Goal: Task Accomplishment & Management: Complete application form

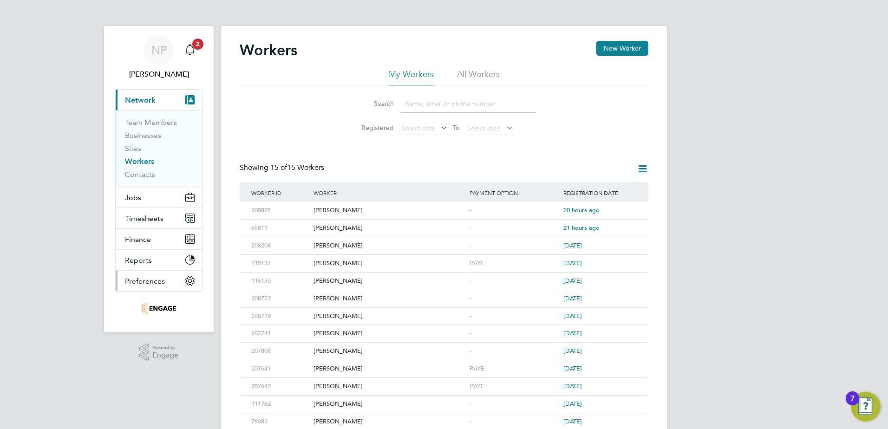
click at [147, 285] on span "Preferences" at bounding box center [145, 281] width 40 height 9
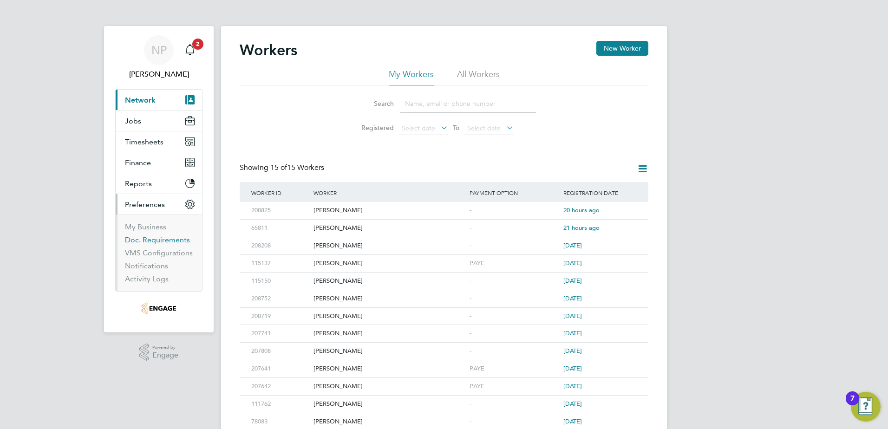
click at [137, 238] on link "Doc. Requirements" at bounding box center [157, 240] width 65 height 9
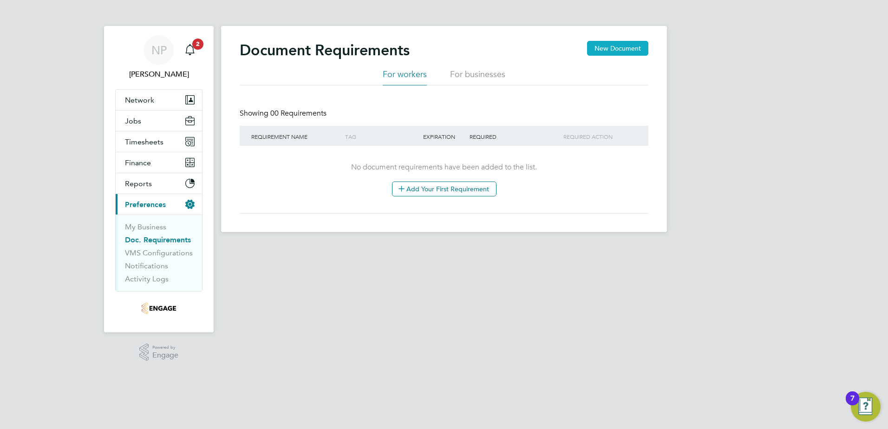
click at [593, 54] on button "New Document" at bounding box center [617, 48] width 61 height 15
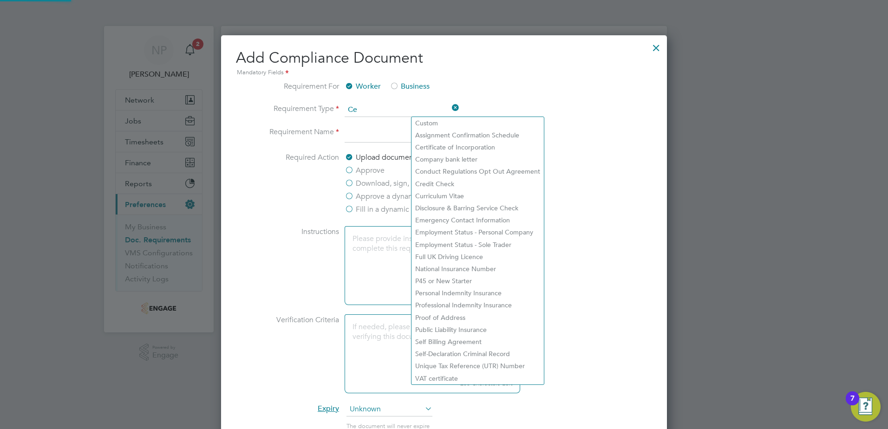
scroll to position [791, 446]
click at [430, 119] on li "Custom" at bounding box center [478, 123] width 132 height 12
type input "Custom"
type input "When selected manually"
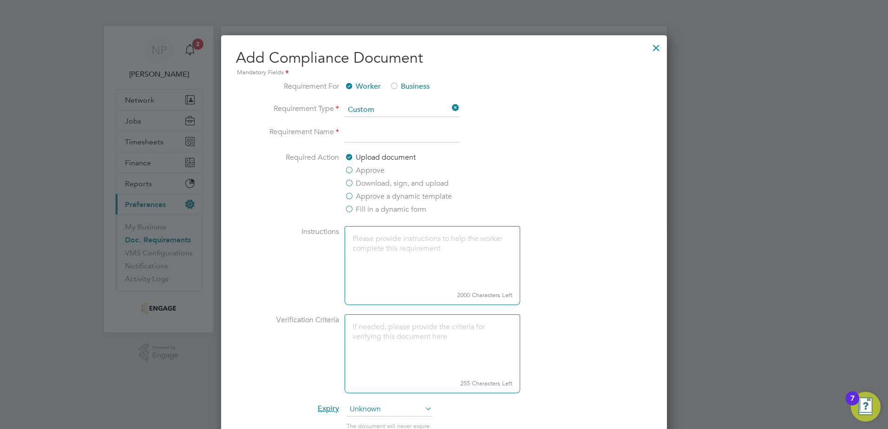
click at [375, 143] on input at bounding box center [402, 134] width 115 height 17
type input "FLT Certificate"
click at [350, 176] on label "Approve" at bounding box center [365, 170] width 40 height 11
click at [0, 0] on input "Approve" at bounding box center [0, 0] width 0 height 0
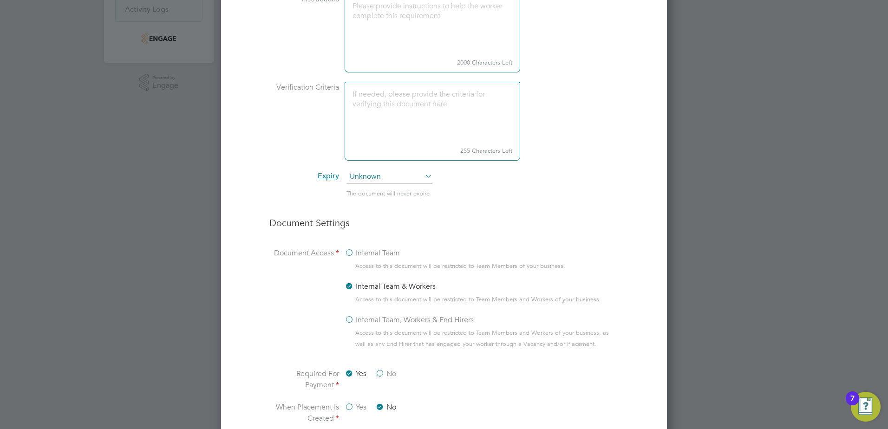
scroll to position [279, 0]
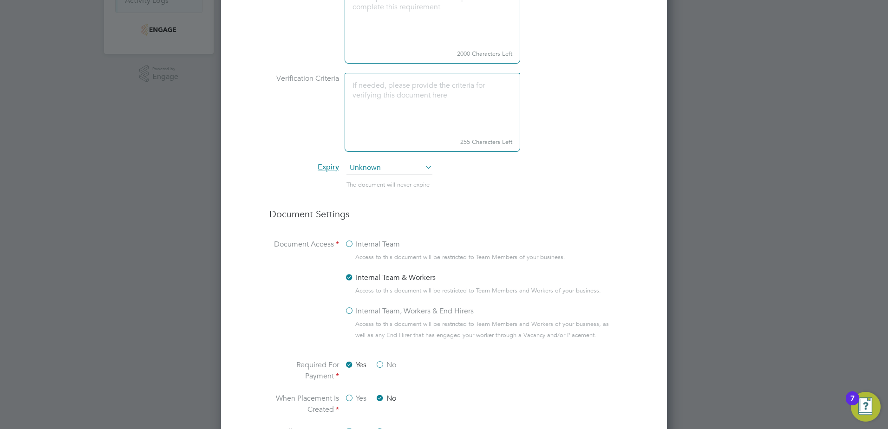
click at [351, 317] on label "Internal Team, Workers & End Hirers" at bounding box center [409, 311] width 129 height 11
click at [0, 0] on input "Internal Team, Workers & End Hirers" at bounding box center [0, 0] width 0 height 0
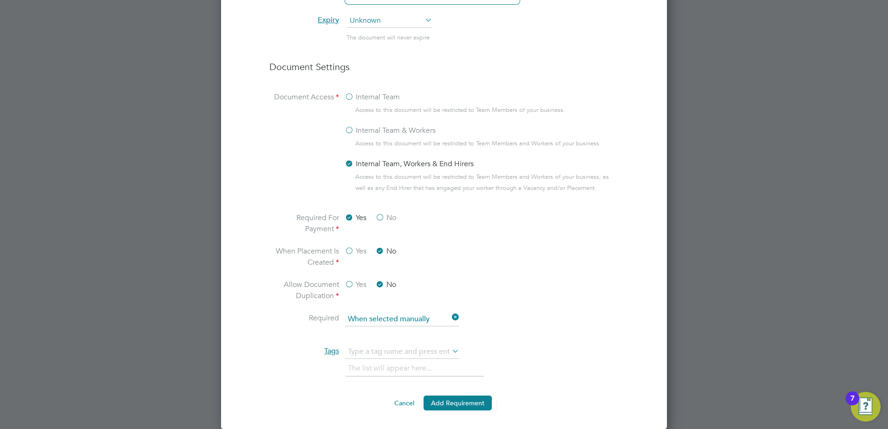
scroll to position [434, 0]
click at [355, 322] on input at bounding box center [402, 320] width 115 height 14
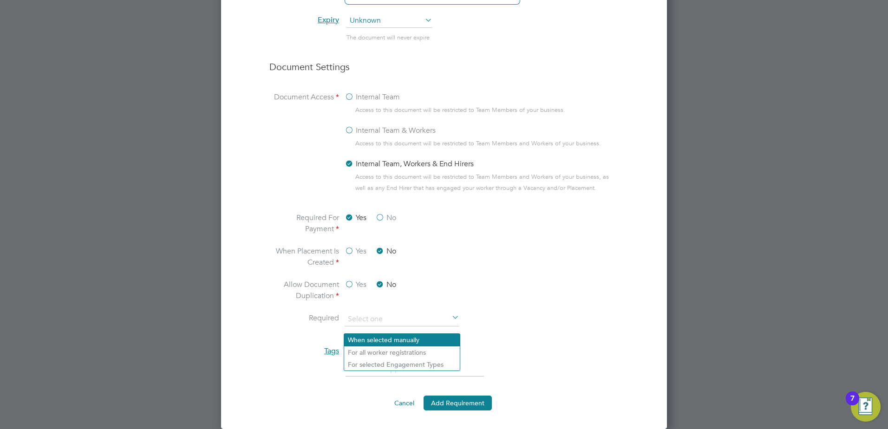
click at [356, 334] on li "When selected manually" at bounding box center [402, 340] width 116 height 12
type input "When selected manually"
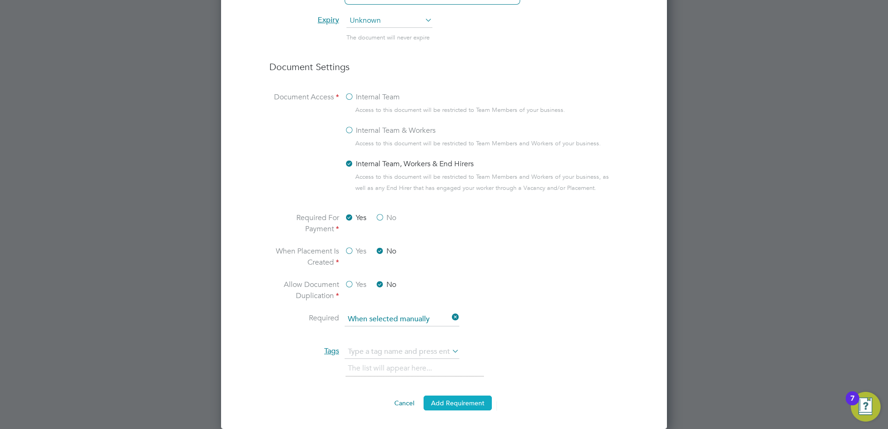
click at [462, 399] on button "Add Requirement" at bounding box center [458, 403] width 68 height 15
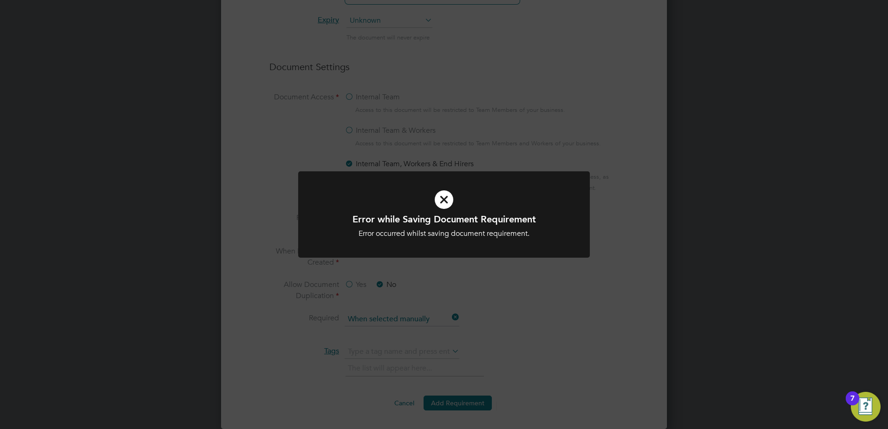
click at [551, 323] on div "Error while Saving Document Requirement Error occurred whilst saving document r…" at bounding box center [444, 214] width 888 height 429
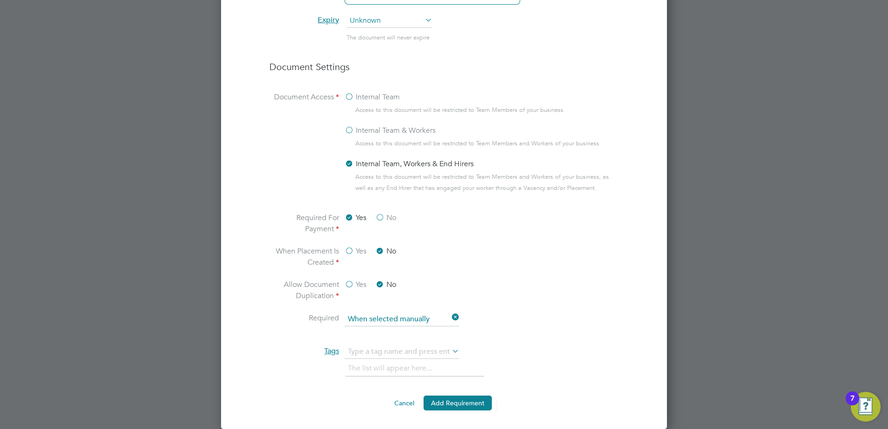
click at [450, 353] on icon at bounding box center [450, 351] width 0 height 13
click at [387, 351] on input "FLT Certi" at bounding box center [402, 352] width 115 height 14
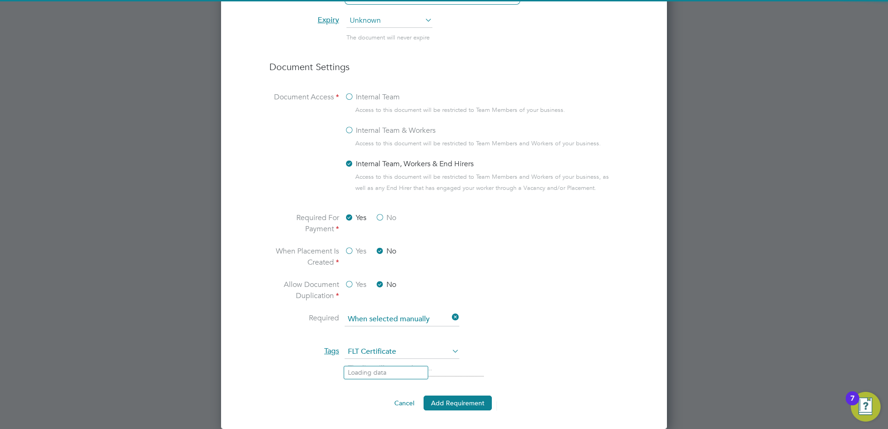
type input "FLT Certificate"
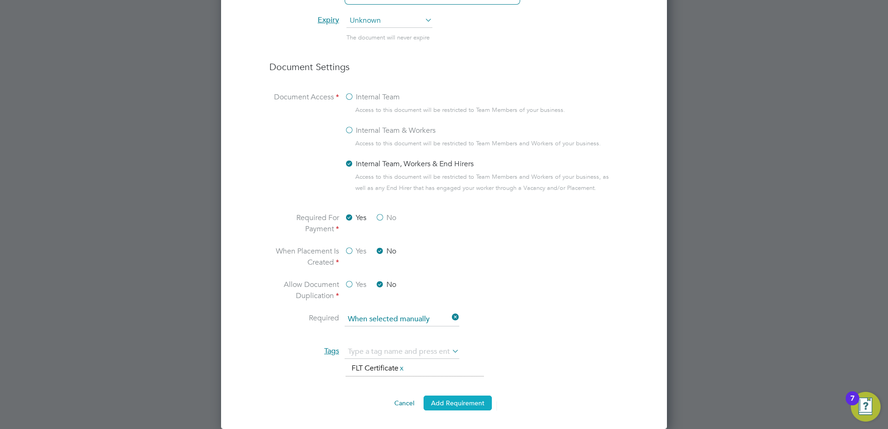
click at [451, 406] on button "Add Requirement" at bounding box center [458, 403] width 68 height 15
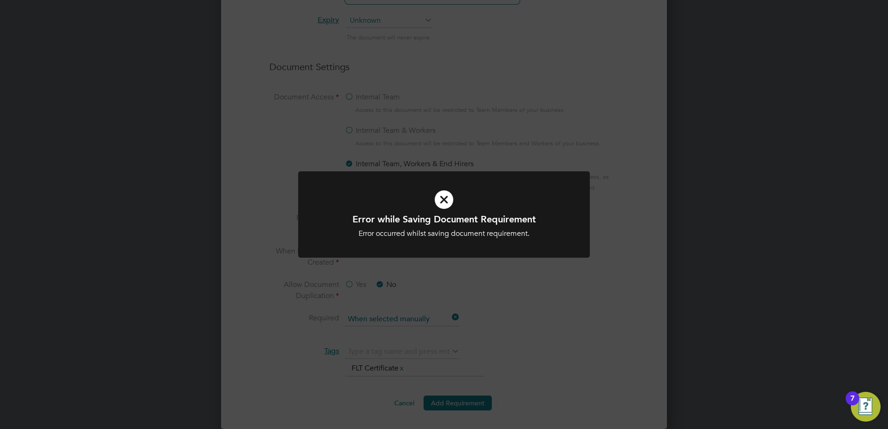
click at [446, 198] on icon at bounding box center [444, 200] width 242 height 36
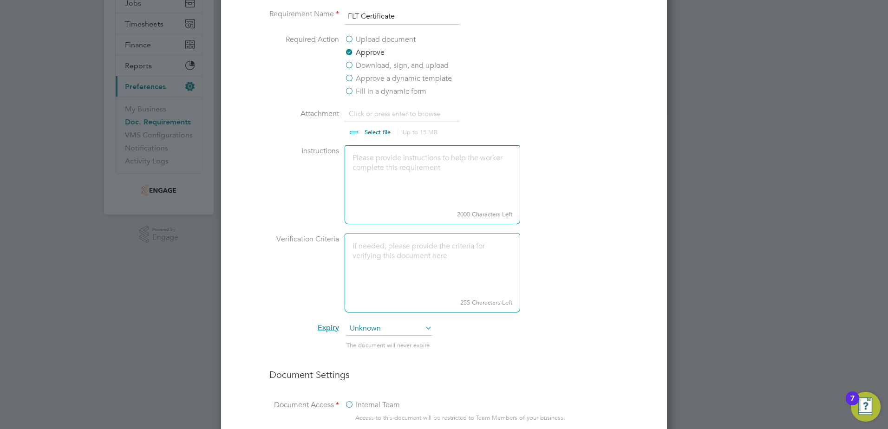
scroll to position [109, 0]
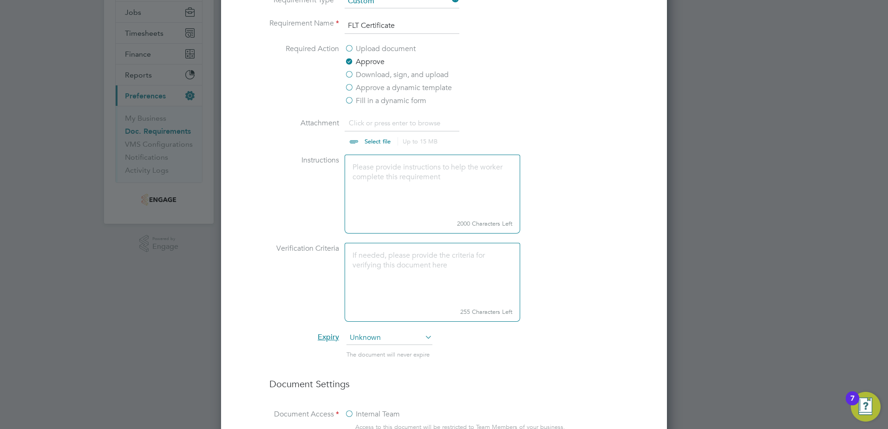
click at [423, 344] on icon at bounding box center [423, 337] width 0 height 13
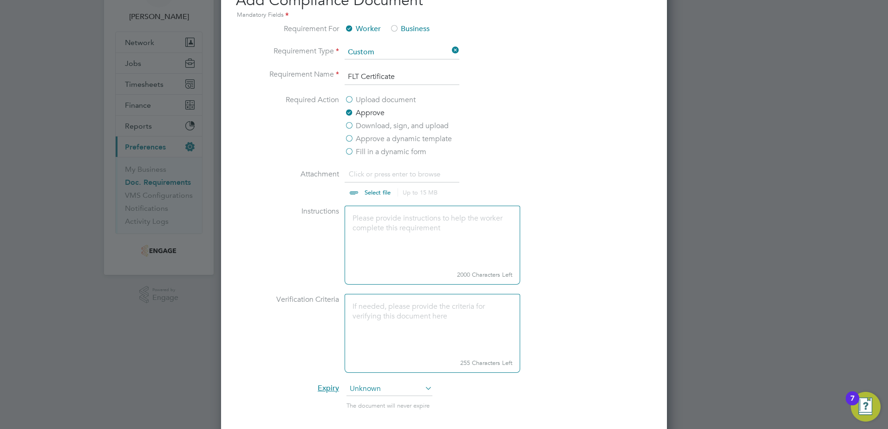
scroll to position [0, 0]
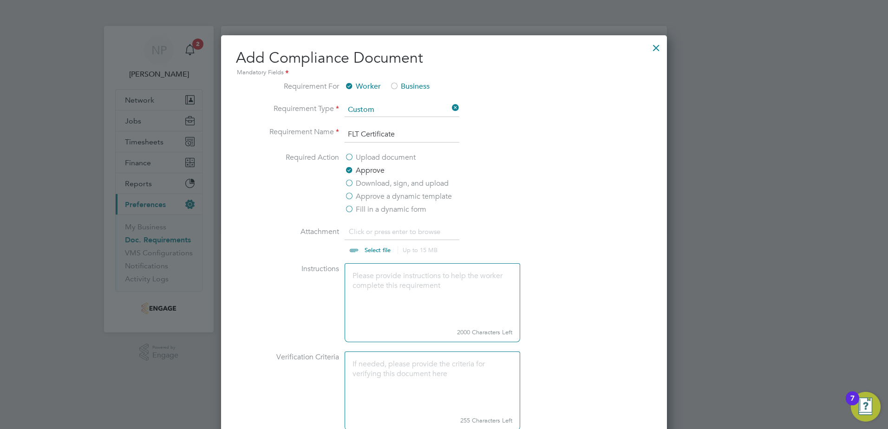
click at [659, 46] on div at bounding box center [656, 45] width 17 height 17
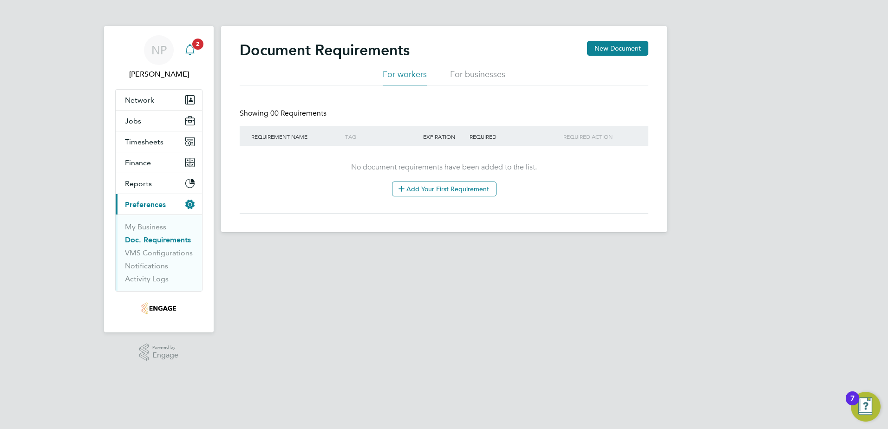
click at [189, 47] on icon "Main navigation" at bounding box center [189, 49] width 11 height 11
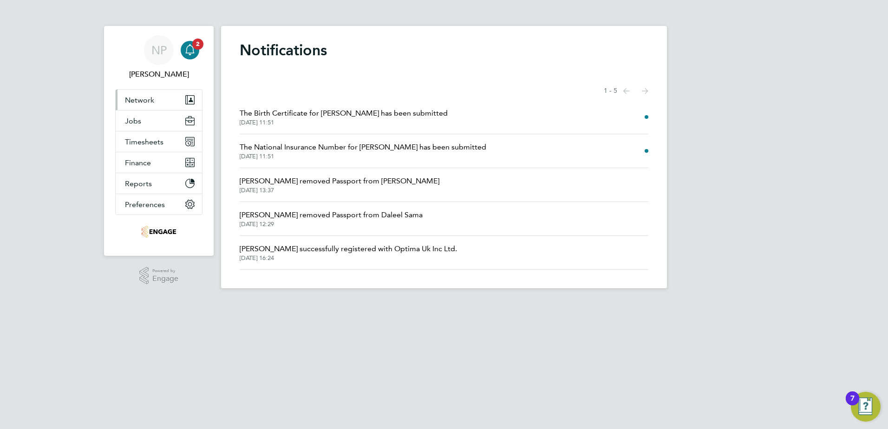
click at [137, 96] on span "Network" at bounding box center [139, 100] width 29 height 9
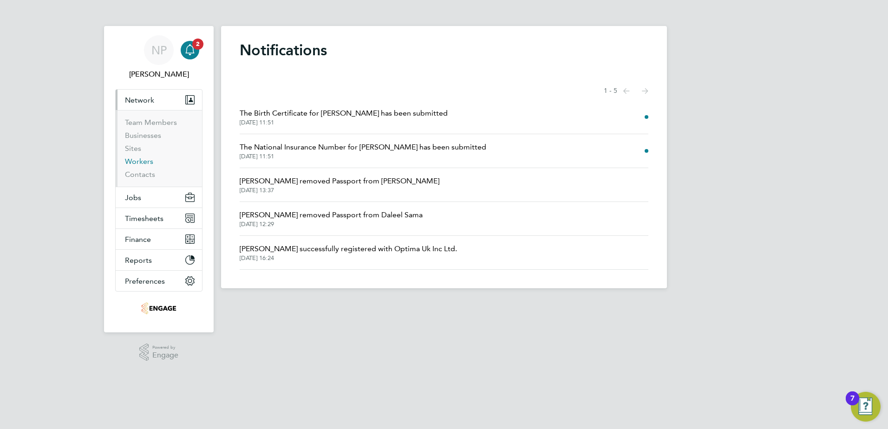
click at [138, 164] on link "Workers" at bounding box center [139, 161] width 28 height 9
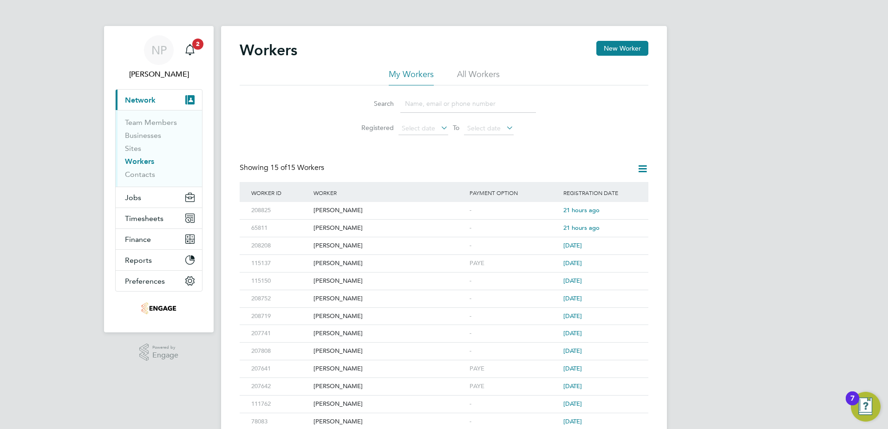
click at [412, 103] on input at bounding box center [468, 104] width 136 height 18
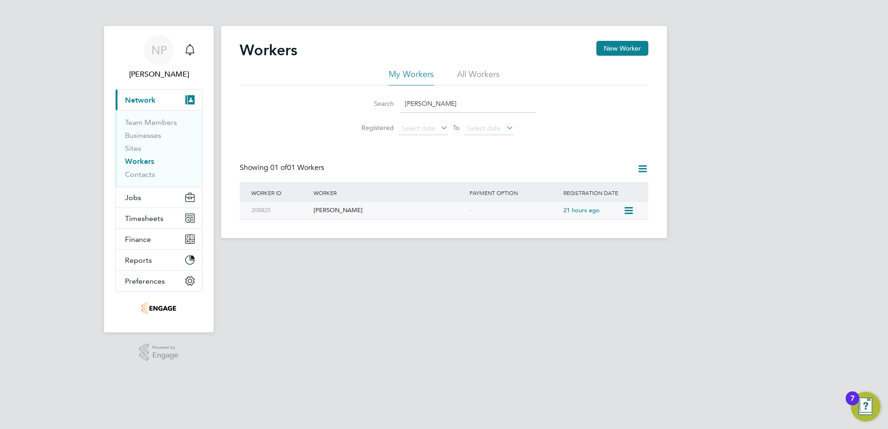
type input "thomas gray"
click at [305, 213] on div "208825" at bounding box center [280, 210] width 62 height 17
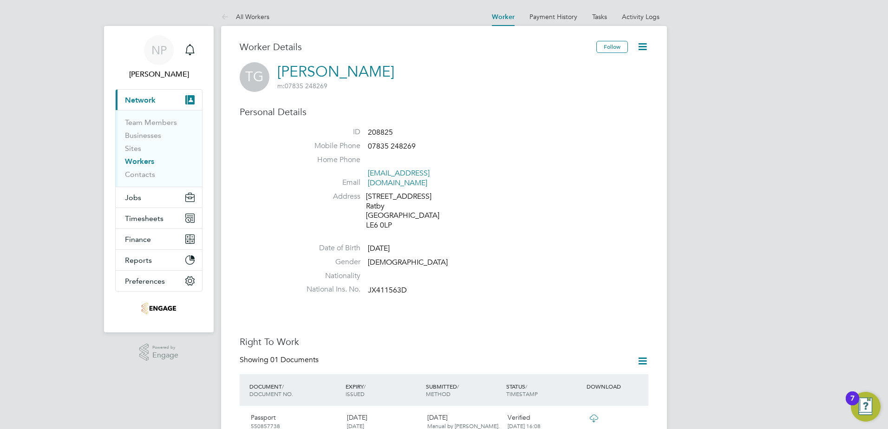
click at [641, 47] on icon at bounding box center [643, 47] width 12 height 12
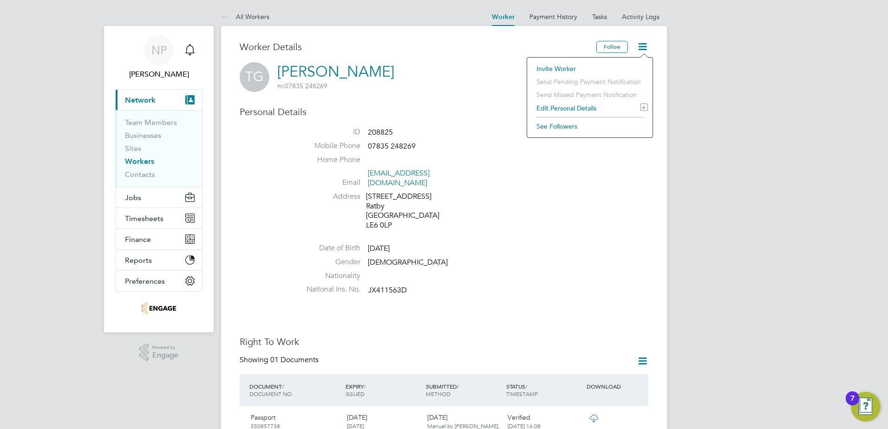
click at [477, 271] on li "Nationality" at bounding box center [471, 278] width 353 height 14
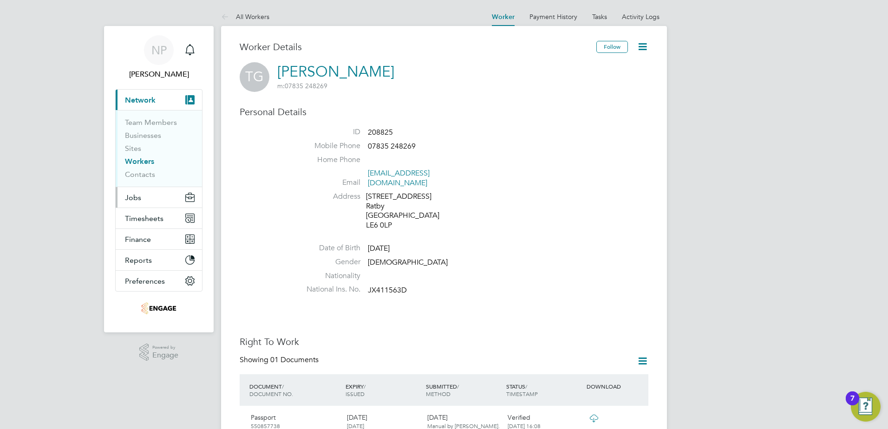
click at [131, 197] on span "Jobs" at bounding box center [133, 197] width 16 height 9
click at [143, 196] on button "Jobs" at bounding box center [159, 197] width 86 height 20
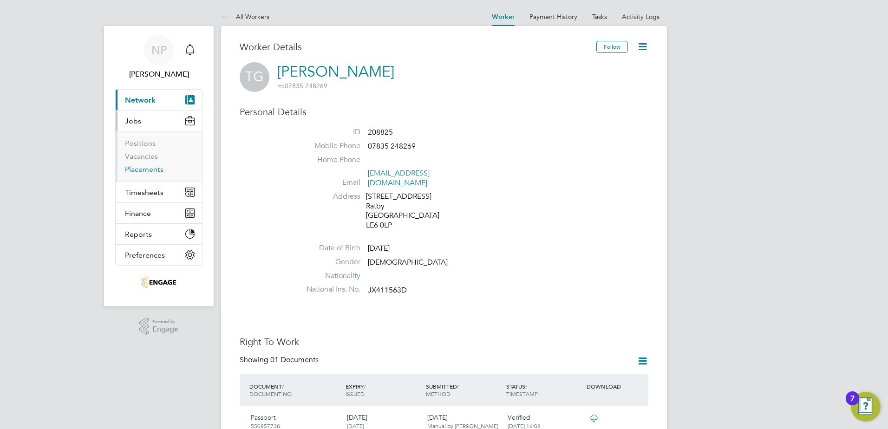
click at [144, 172] on link "Placements" at bounding box center [144, 169] width 39 height 9
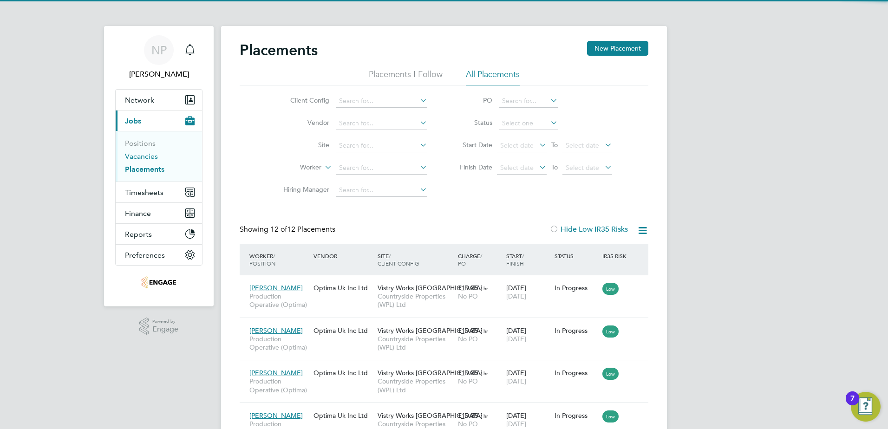
click at [140, 155] on link "Vacancies" at bounding box center [141, 156] width 33 height 9
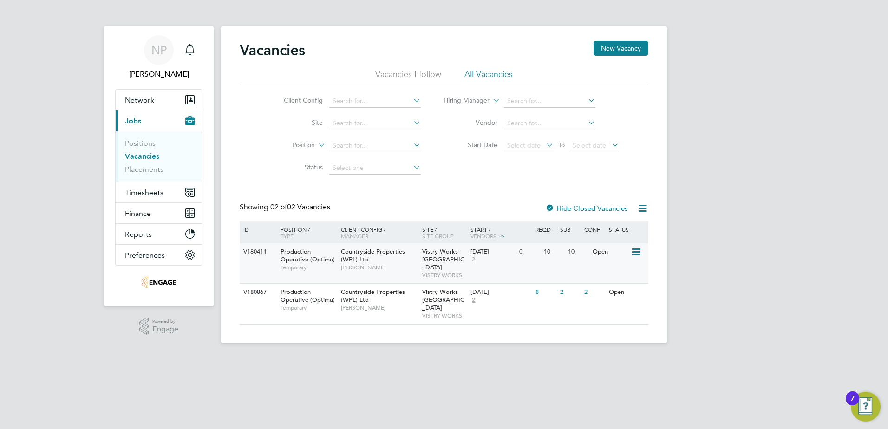
click at [408, 268] on span "[PERSON_NAME]" at bounding box center [379, 267] width 77 height 7
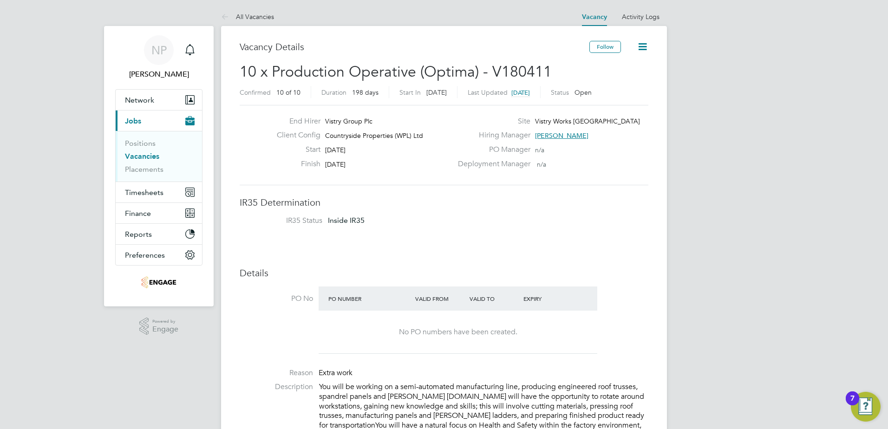
click at [135, 156] on link "Vacancies" at bounding box center [142, 156] width 34 height 9
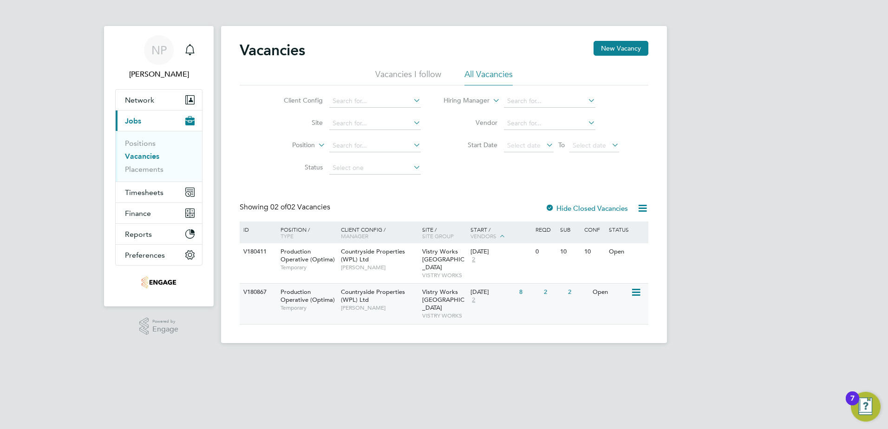
click at [403, 290] on div "Countryside Properties (WPL) Ltd Fidel Hill" at bounding box center [379, 300] width 81 height 32
click at [392, 304] on span "[PERSON_NAME]" at bounding box center [379, 307] width 77 height 7
click at [409, 262] on div "Countryside Properties (WPL) Ltd Fidel Hill" at bounding box center [379, 259] width 81 height 32
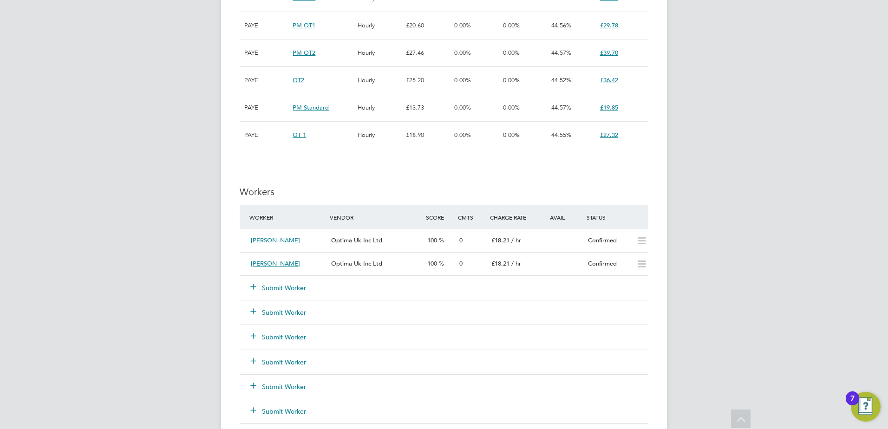
click at [296, 289] on button "Submit Worker" at bounding box center [279, 287] width 56 height 9
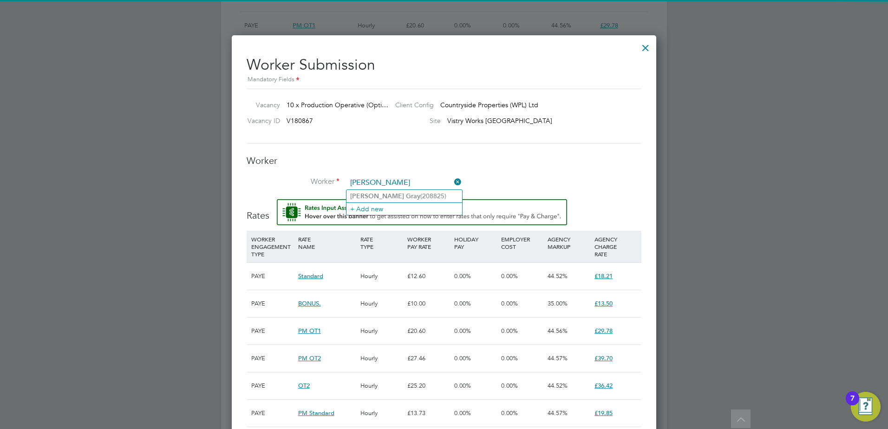
type input "thomas gray"
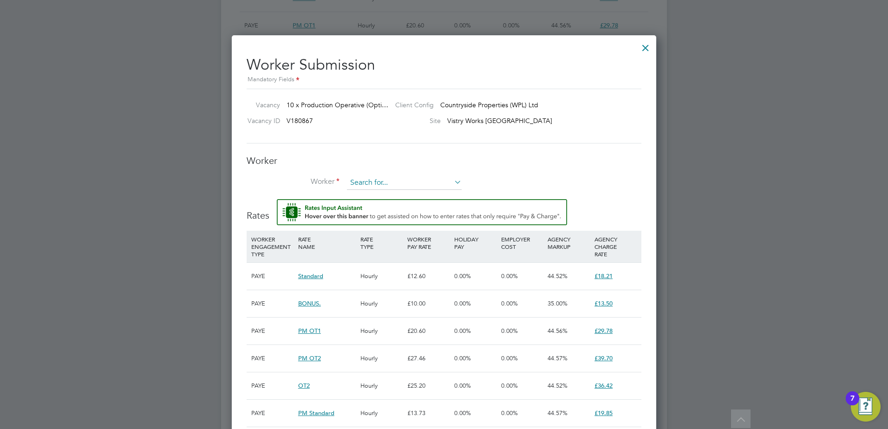
click at [365, 182] on input at bounding box center [404, 183] width 115 height 14
click at [372, 197] on b "Thomas" at bounding box center [377, 196] width 54 height 8
type input "Thomas Gray (208825)"
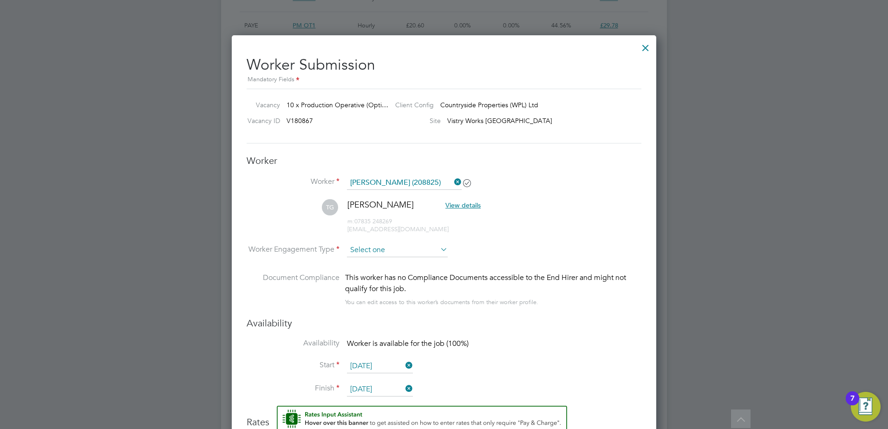
click at [387, 248] on input at bounding box center [397, 250] width 101 height 14
click at [367, 272] on li "PAYE" at bounding box center [398, 275] width 102 height 12
type input "PAYE"
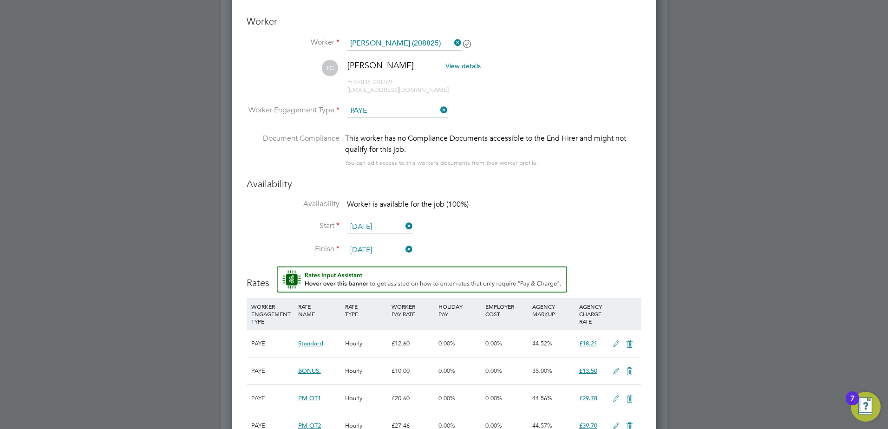
click at [404, 225] on icon at bounding box center [404, 226] width 0 height 13
click at [402, 227] on input at bounding box center [380, 227] width 66 height 14
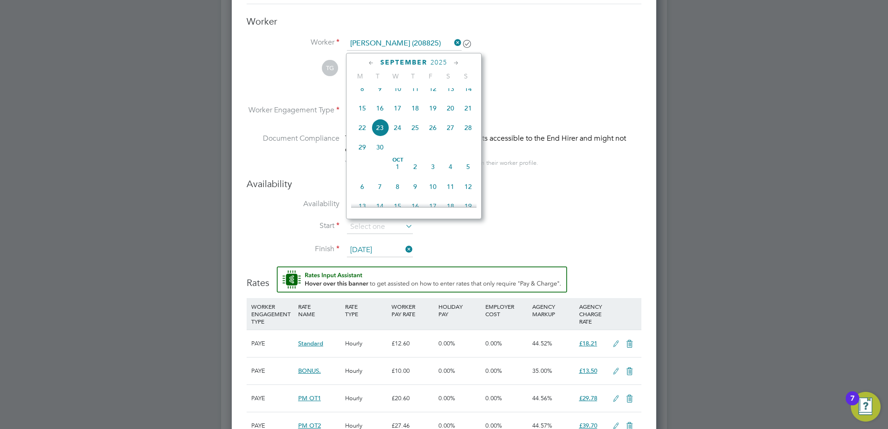
click at [362, 156] on span "29" at bounding box center [363, 147] width 18 height 18
type input "[DATE]"
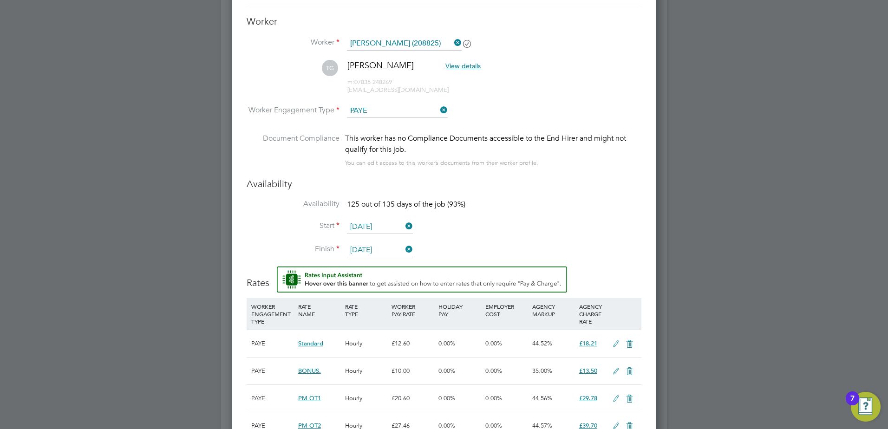
click at [404, 249] on icon at bounding box center [404, 249] width 0 height 13
click at [378, 247] on input at bounding box center [380, 250] width 66 height 14
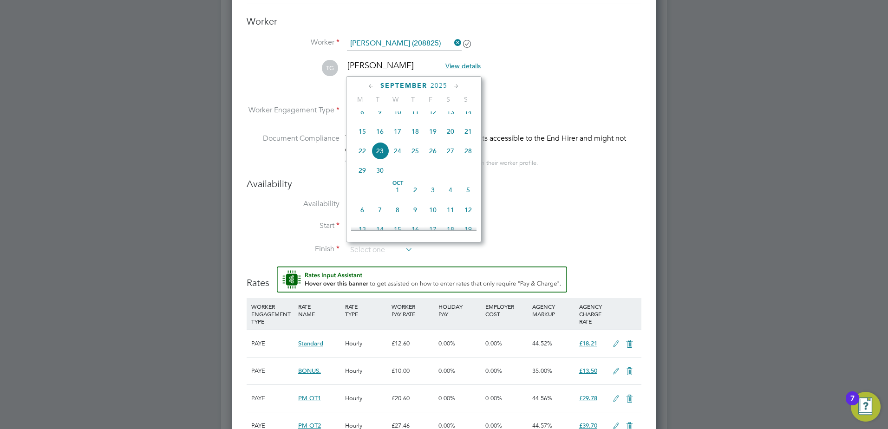
click at [442, 86] on span "2025" at bounding box center [439, 86] width 17 height 8
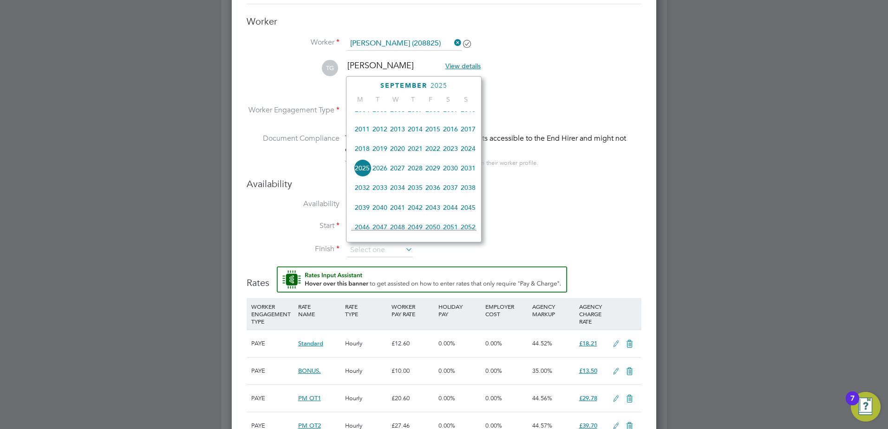
click at [380, 172] on span "2026" at bounding box center [380, 168] width 18 height 18
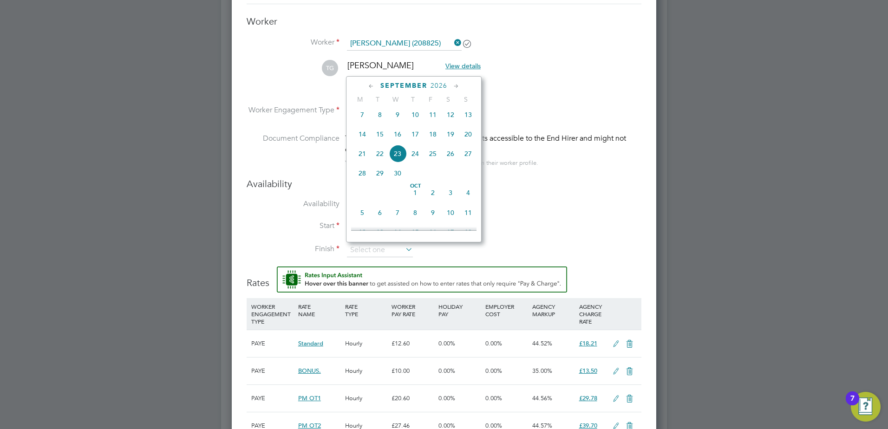
click at [362, 182] on span "28" at bounding box center [363, 173] width 18 height 18
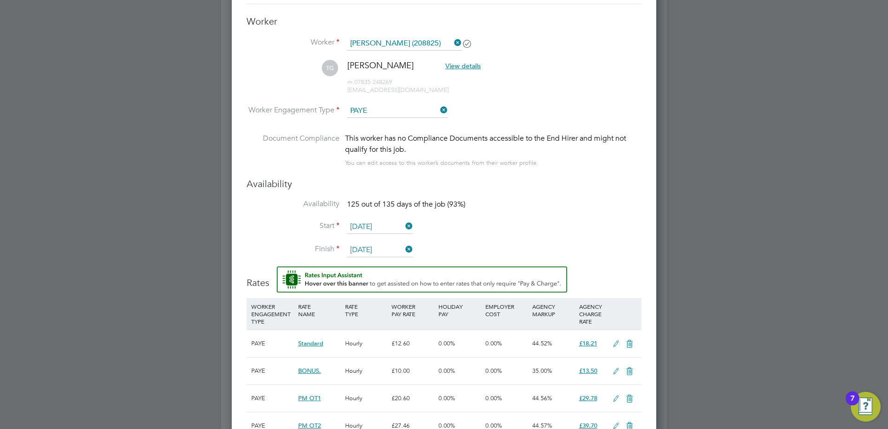
click at [364, 249] on input "28 Sep 2026" at bounding box center [380, 250] width 66 height 14
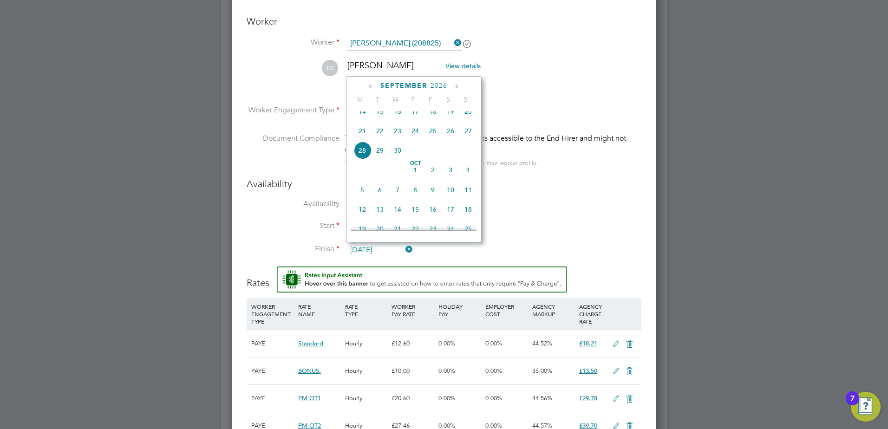
click at [378, 157] on span "29" at bounding box center [380, 151] width 18 height 18
type input "[DATE]"
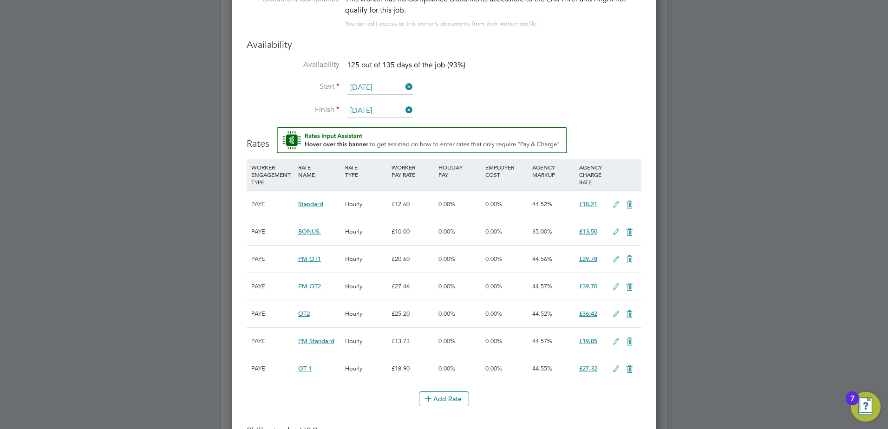
click at [615, 342] on icon at bounding box center [616, 341] width 12 height 7
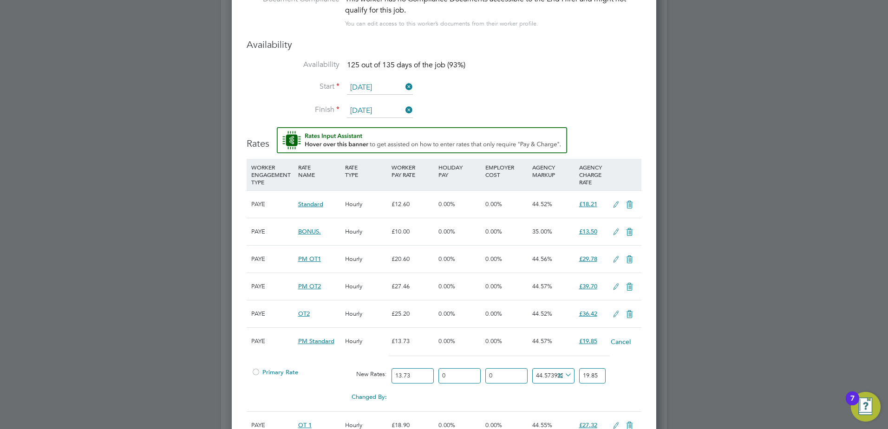
click at [256, 372] on div at bounding box center [255, 375] width 9 height 7
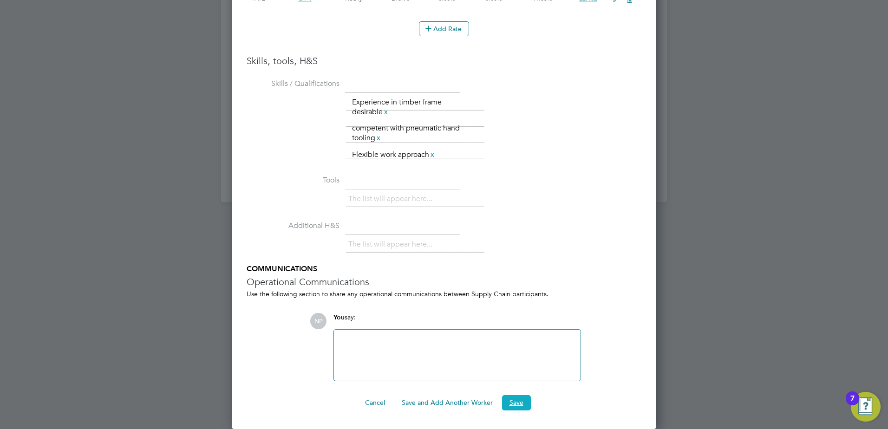
click at [513, 404] on button "Save" at bounding box center [516, 402] width 29 height 15
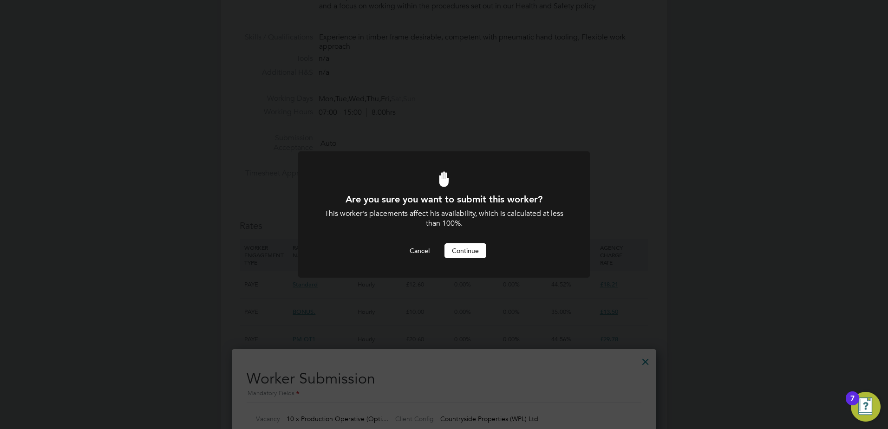
click at [468, 253] on button "Continue" at bounding box center [466, 250] width 42 height 15
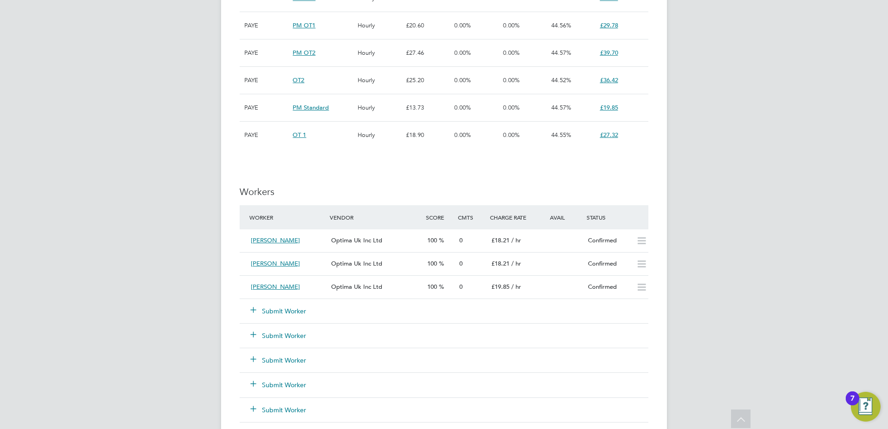
click at [284, 311] on button "Submit Worker" at bounding box center [279, 311] width 56 height 9
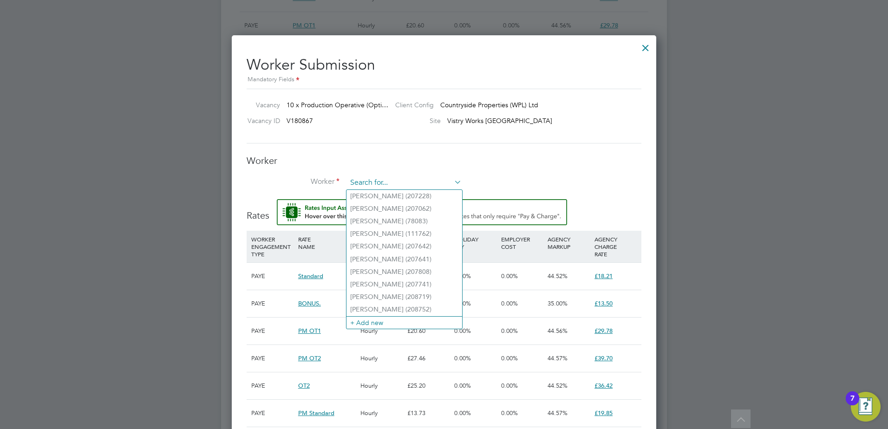
click at [354, 180] on input at bounding box center [404, 183] width 115 height 14
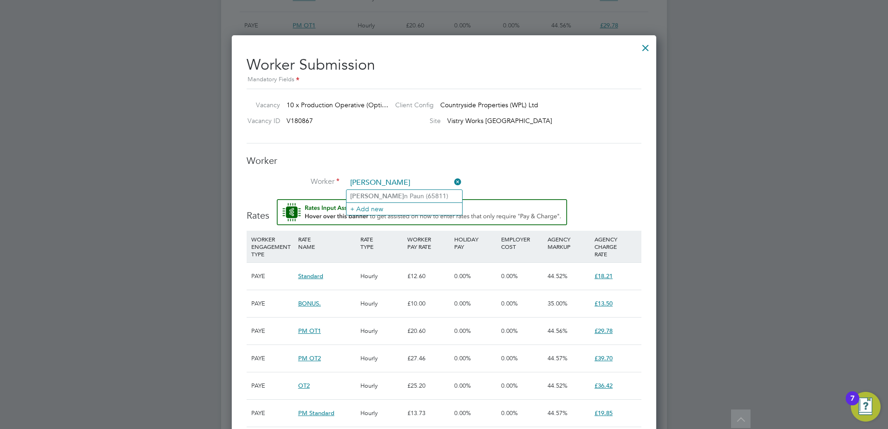
type input "bogda"
click at [644, 47] on div at bounding box center [645, 45] width 17 height 17
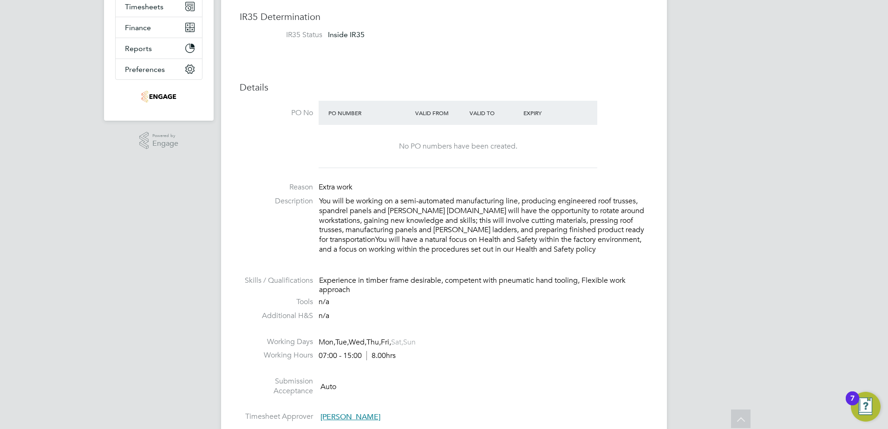
scroll to position [0, 0]
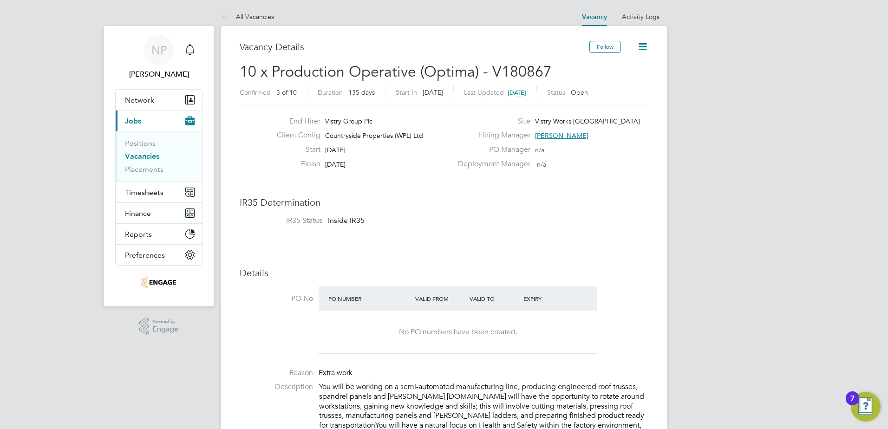
click at [133, 157] on link "Vacancies" at bounding box center [142, 156] width 34 height 9
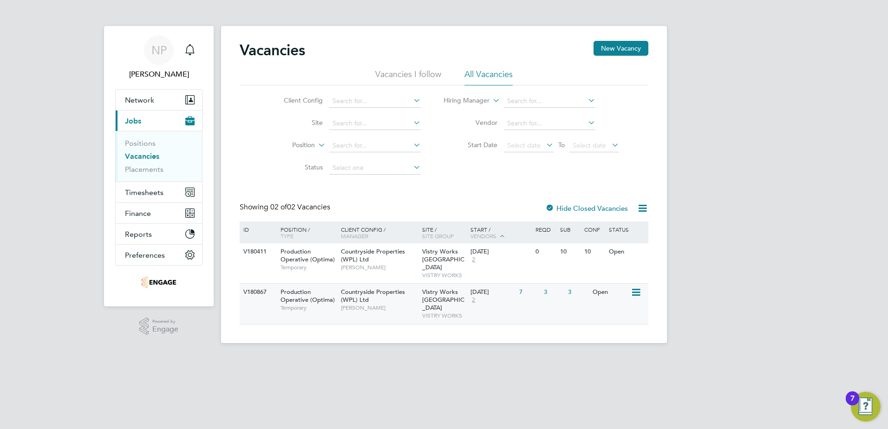
click at [392, 304] on span "[PERSON_NAME]" at bounding box center [379, 307] width 77 height 7
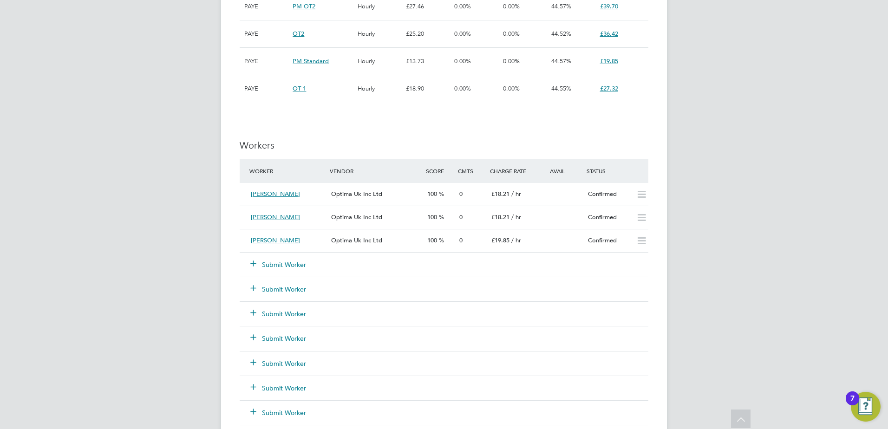
click at [282, 264] on button "Submit Worker" at bounding box center [279, 264] width 56 height 9
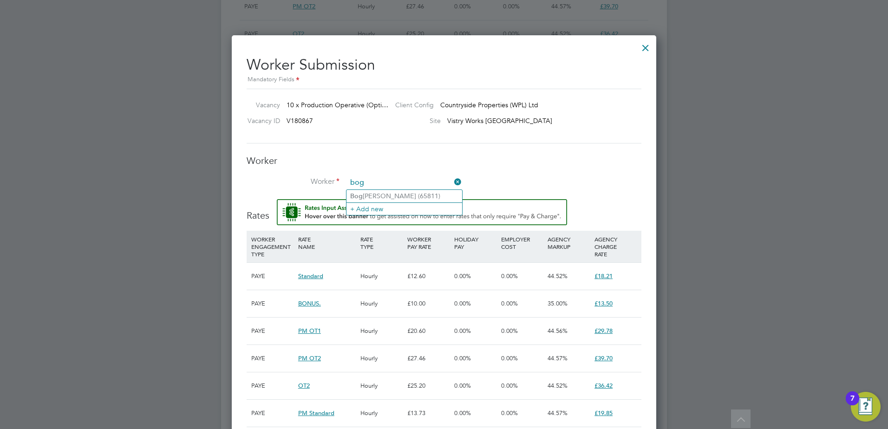
type input "bog"
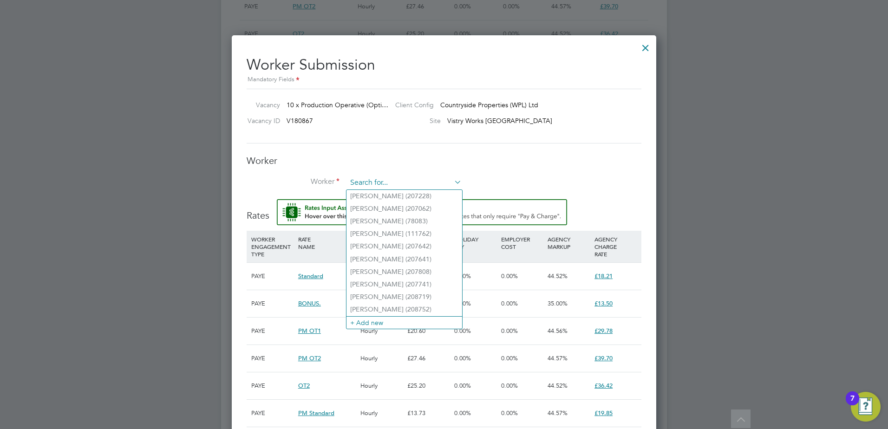
click at [360, 183] on input at bounding box center [404, 183] width 115 height 14
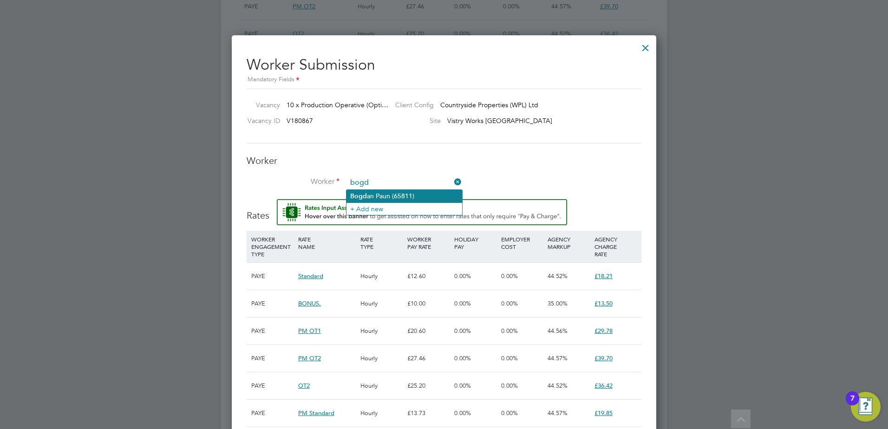
click at [380, 197] on li "Bogd an Paun (65811)" at bounding box center [405, 196] width 116 height 13
type input "[PERSON_NAME] (65811)"
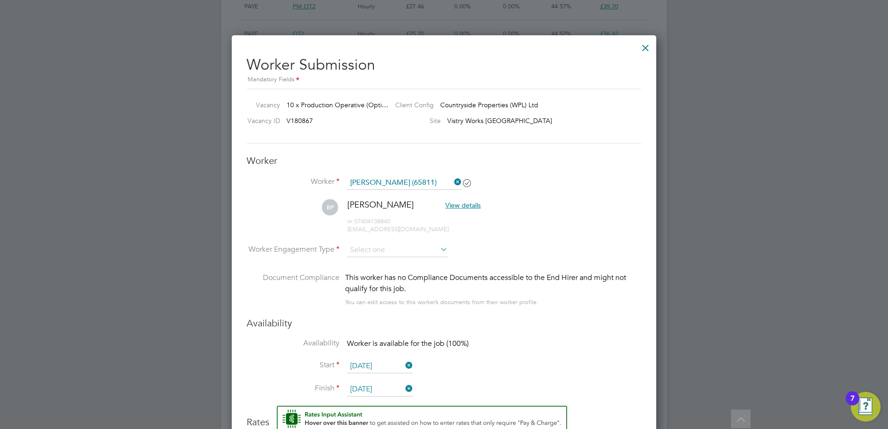
click at [439, 251] on icon at bounding box center [439, 249] width 0 height 13
click at [432, 252] on input at bounding box center [397, 250] width 101 height 14
click at [358, 273] on li "PAYE" at bounding box center [398, 275] width 102 height 12
type input "PAYE"
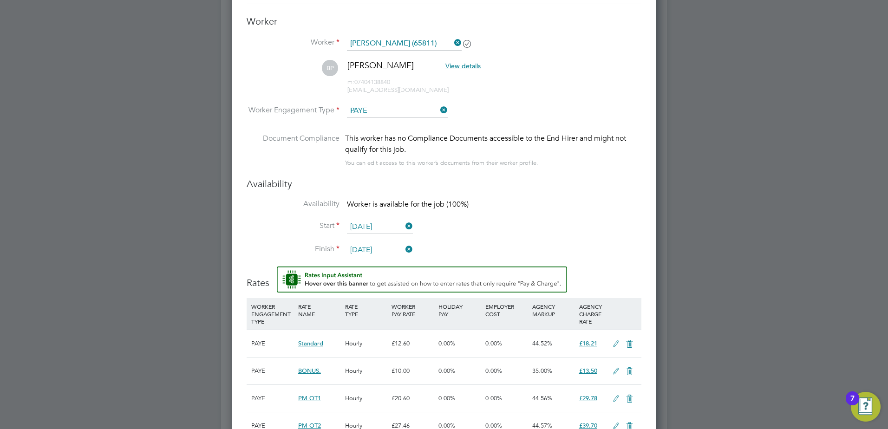
click at [360, 228] on input "[DATE]" at bounding box center [380, 227] width 66 height 14
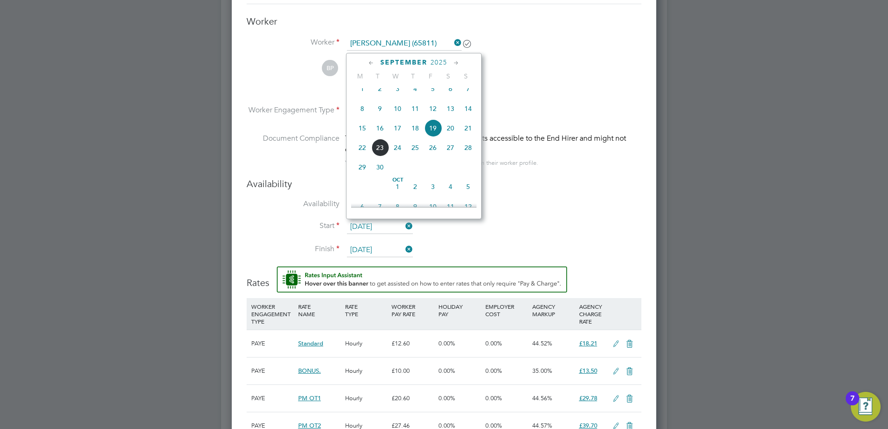
click at [361, 174] on span "29" at bounding box center [363, 167] width 18 height 18
type input "[DATE]"
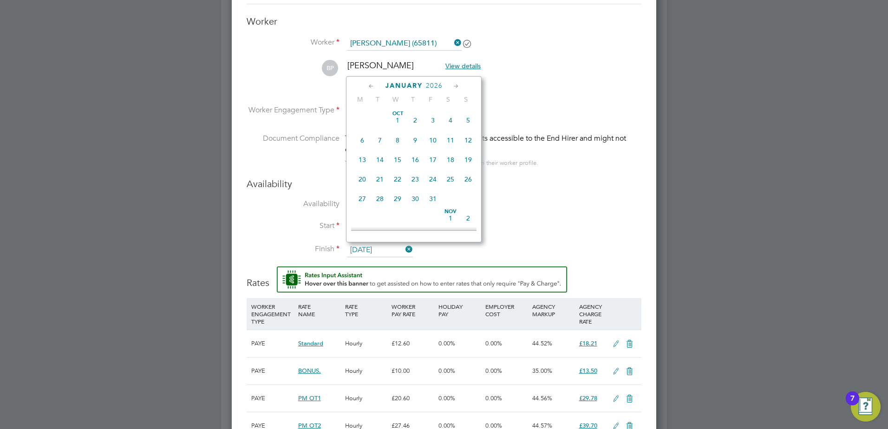
click at [376, 247] on input "[DATE]" at bounding box center [380, 250] width 66 height 14
click at [457, 84] on icon at bounding box center [456, 86] width 9 height 10
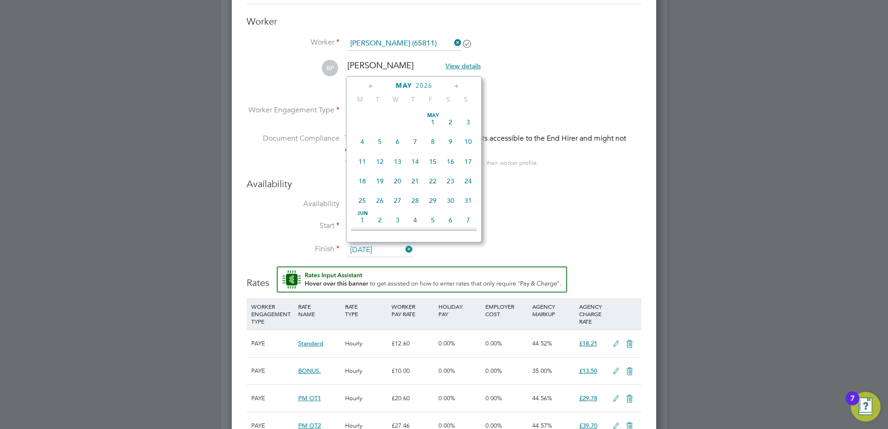
click at [457, 84] on icon at bounding box center [456, 86] width 9 height 10
click at [381, 200] on span "29" at bounding box center [380, 191] width 18 height 18
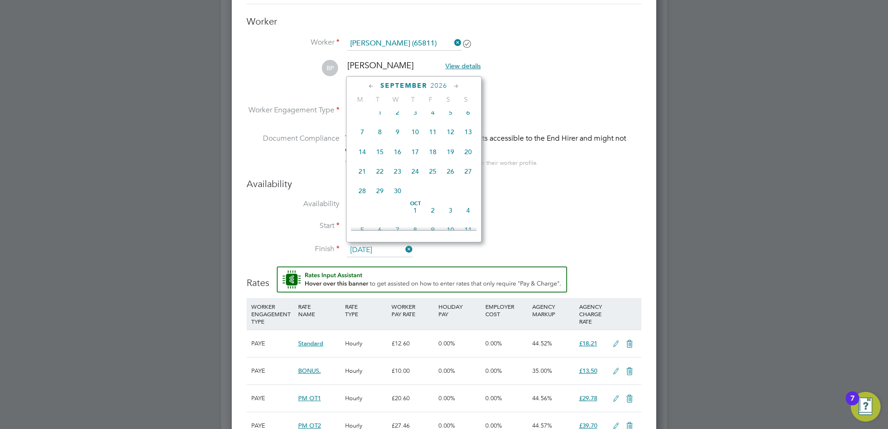
type input "[DATE]"
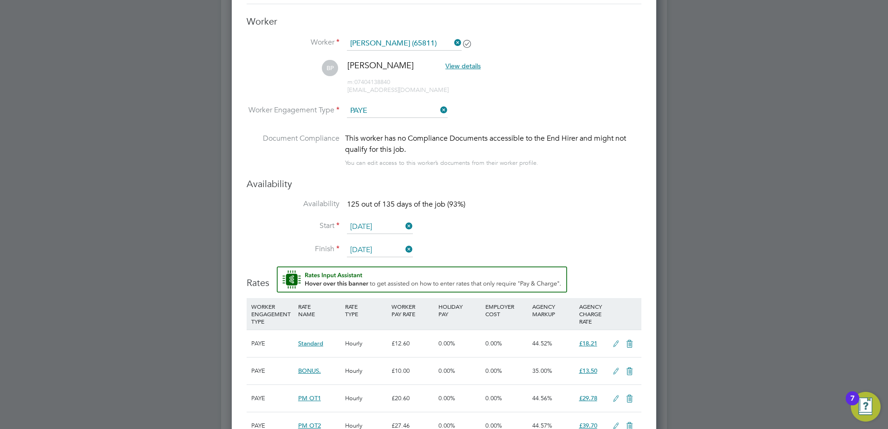
click at [546, 222] on li "Start [DATE]" at bounding box center [444, 231] width 395 height 23
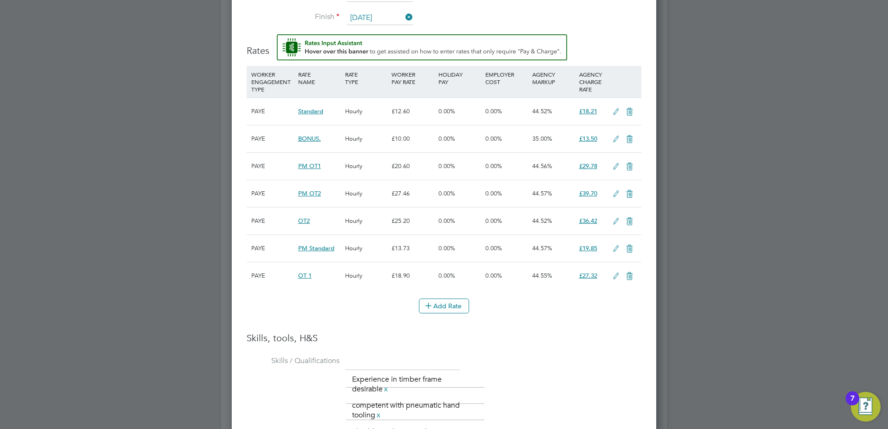
click at [615, 250] on icon at bounding box center [616, 248] width 12 height 7
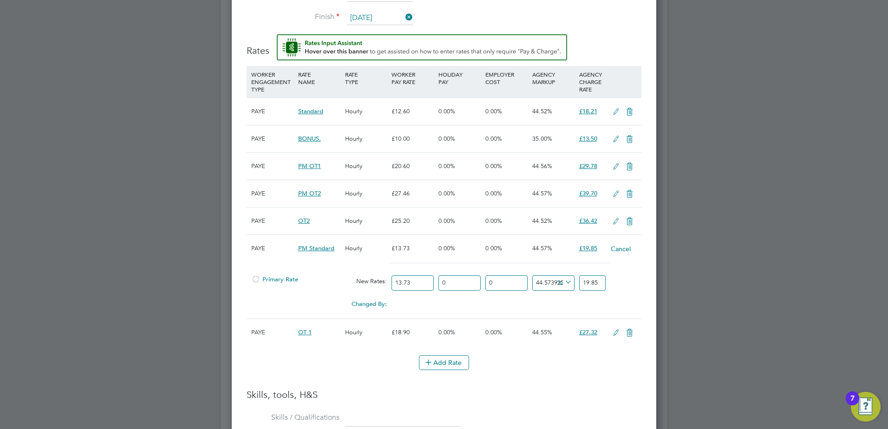
click at [256, 282] on div at bounding box center [255, 282] width 9 height 7
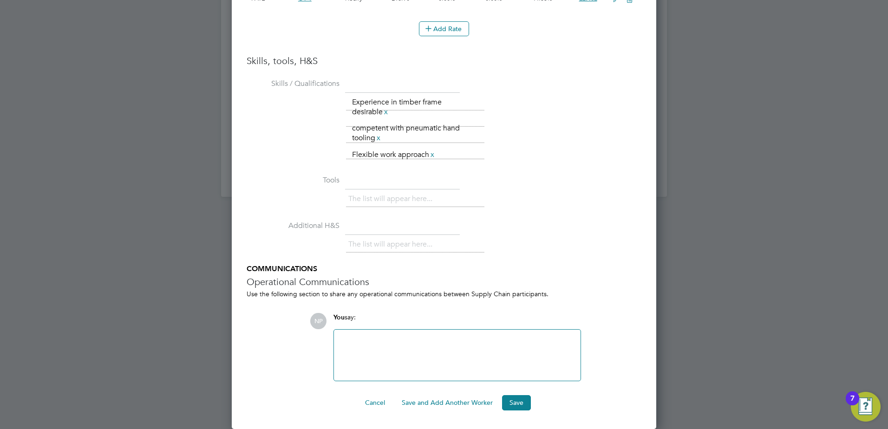
click at [355, 351] on div at bounding box center [458, 355] width 236 height 40
drag, startPoint x: 370, startPoint y: 401, endPoint x: 362, endPoint y: 408, distance: 10.2
click at [370, 402] on button "Cancel" at bounding box center [375, 402] width 35 height 15
